Goal: Find specific page/section: Find specific page/section

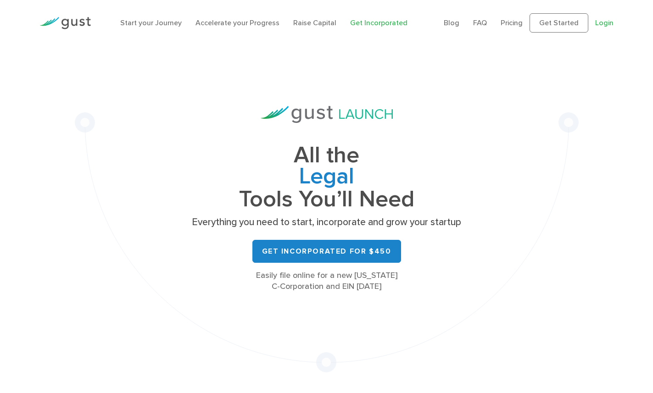
click at [609, 21] on link "Login" at bounding box center [604, 22] width 18 height 9
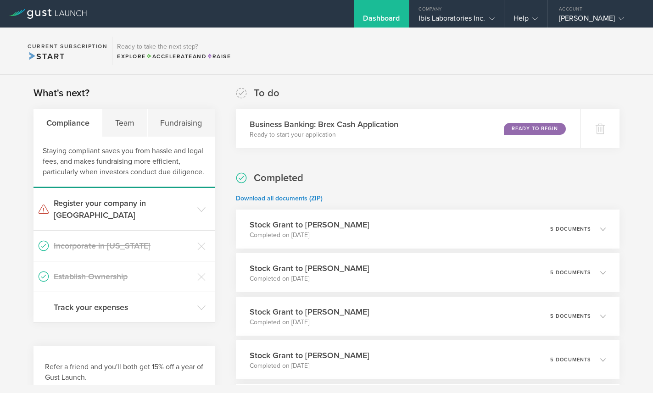
click at [23, 17] on icon at bounding box center [48, 14] width 78 height 10
click at [455, 22] on div "Ibis Laboratories Inc." at bounding box center [456, 21] width 76 height 14
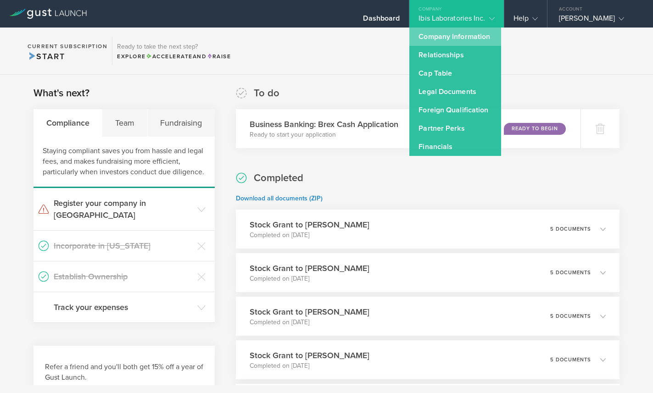
click at [454, 34] on link "Company Information" at bounding box center [455, 37] width 92 height 18
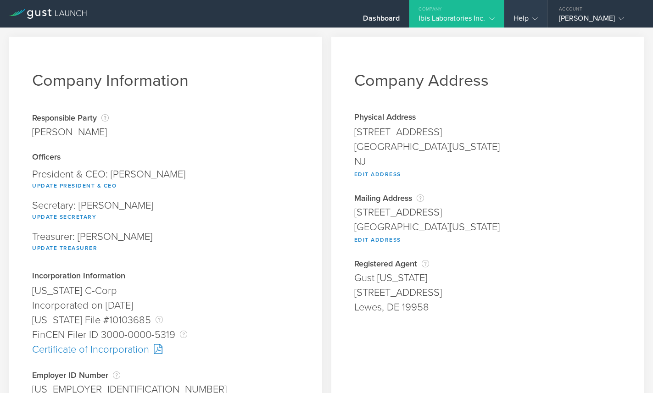
click at [529, 15] on gust-icon at bounding box center [532, 18] width 9 height 9
